Goal: Communication & Community: Connect with others

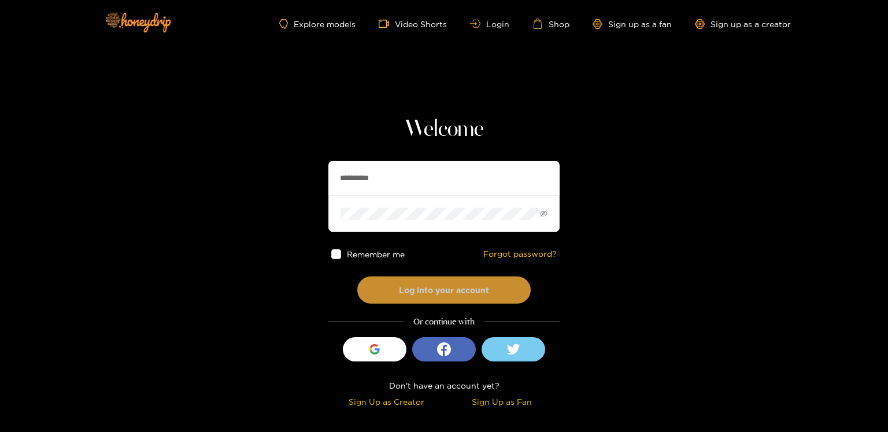
click at [441, 291] on button "Log into your account" at bounding box center [443, 289] width 173 height 27
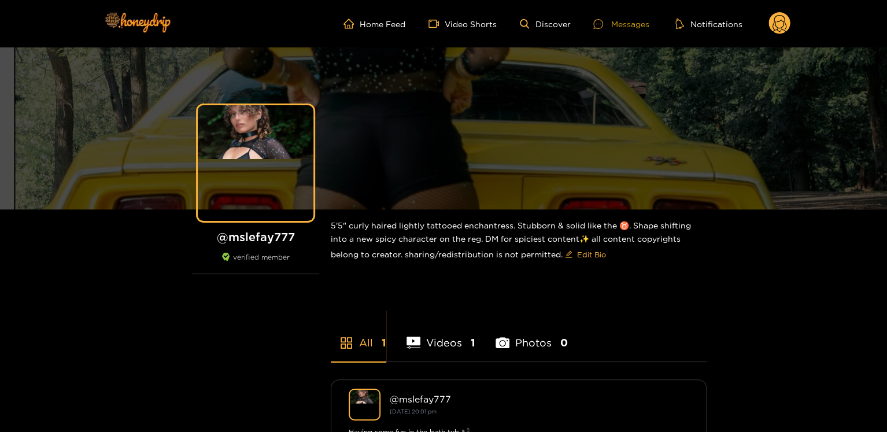
click at [607, 19] on div at bounding box center [601, 24] width 17 height 10
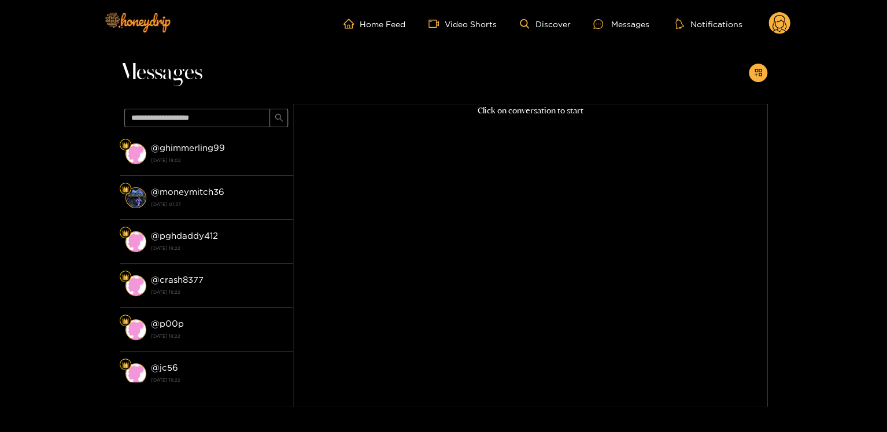
click at [206, 135] on li "@ ghimmerling99 [DATE] 18:02" at bounding box center [206, 154] width 173 height 44
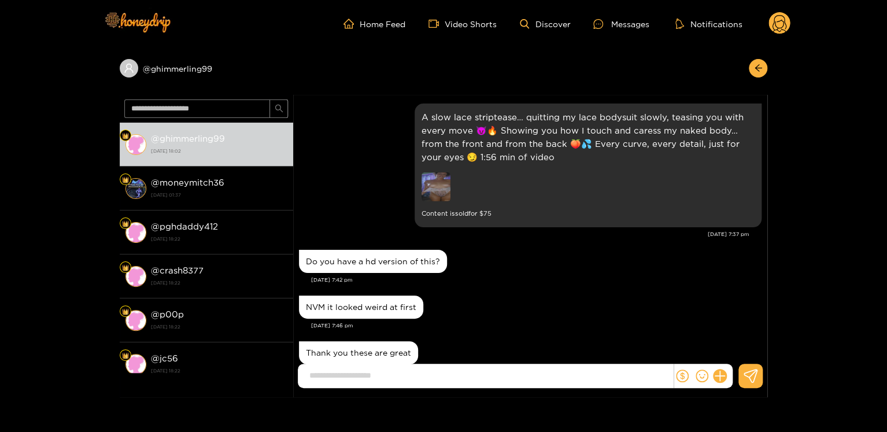
scroll to position [1225, 0]
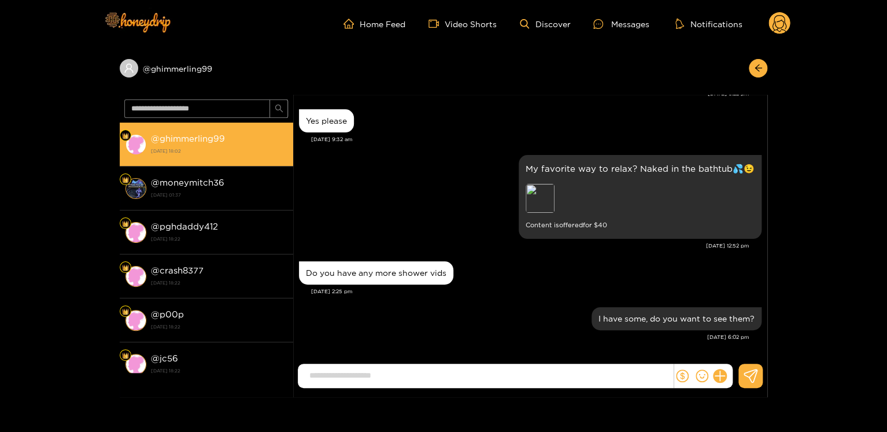
click at [214, 139] on strong "@ ghimmerling99" at bounding box center [188, 138] width 74 height 10
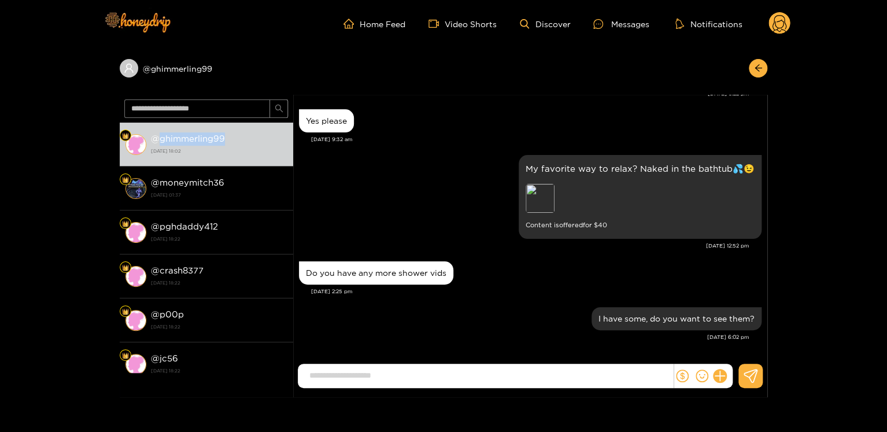
copy strong "ghimmerling99"
click at [779, 19] on circle at bounding box center [779, 23] width 22 height 22
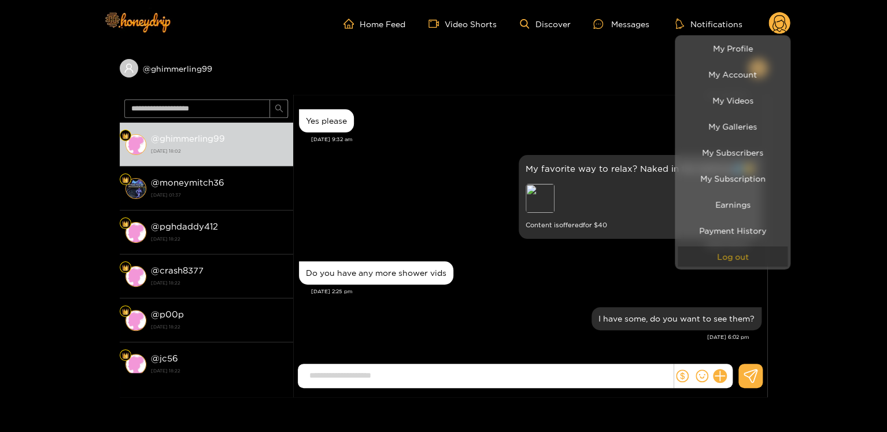
click at [738, 250] on button "Log out" at bounding box center [732, 256] width 110 height 20
